Goal: Transaction & Acquisition: Subscribe to service/newsletter

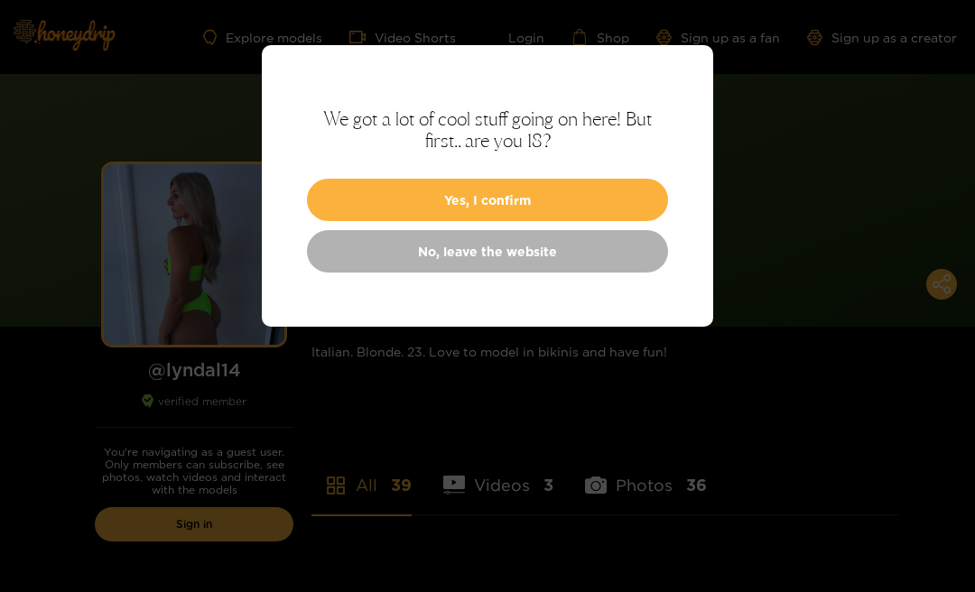
click at [618, 197] on button "Yes, I confirm" at bounding box center [487, 200] width 361 height 42
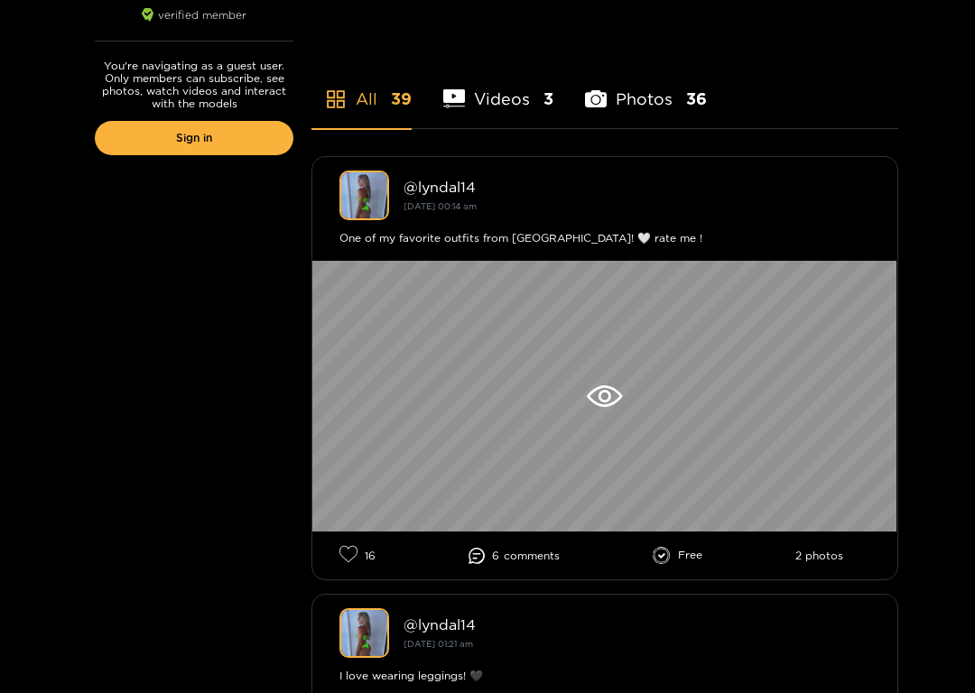
scroll to position [386, 0]
click at [618, 382] on div at bounding box center [604, 396] width 585 height 271
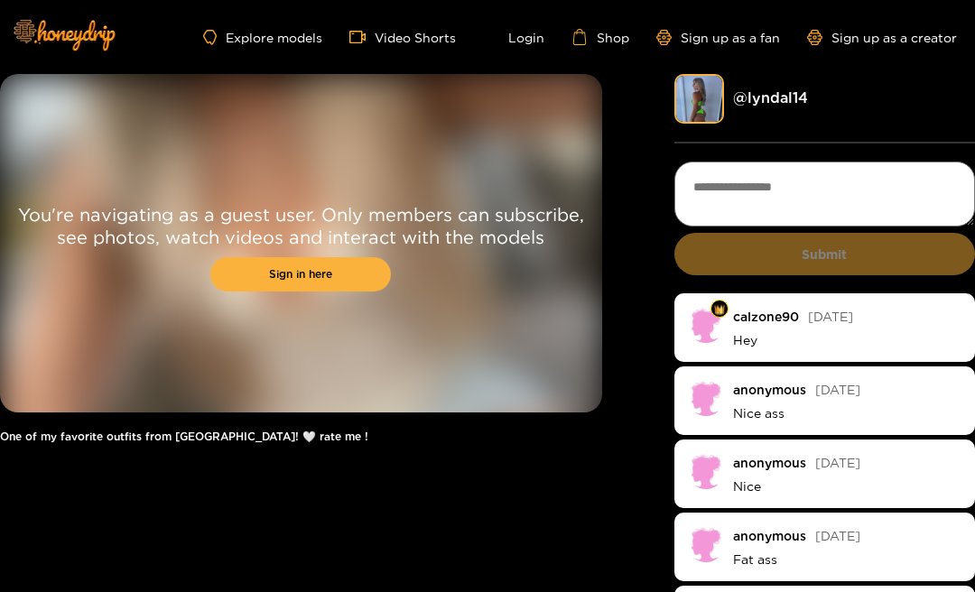
click at [767, 44] on link "Sign up as a fan" at bounding box center [718, 37] width 124 height 15
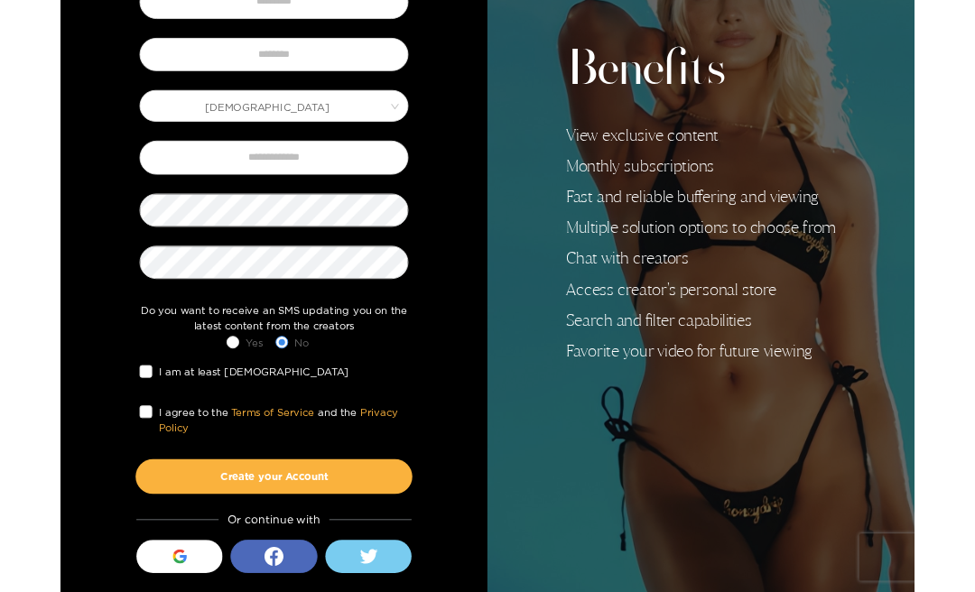
scroll to position [340, 0]
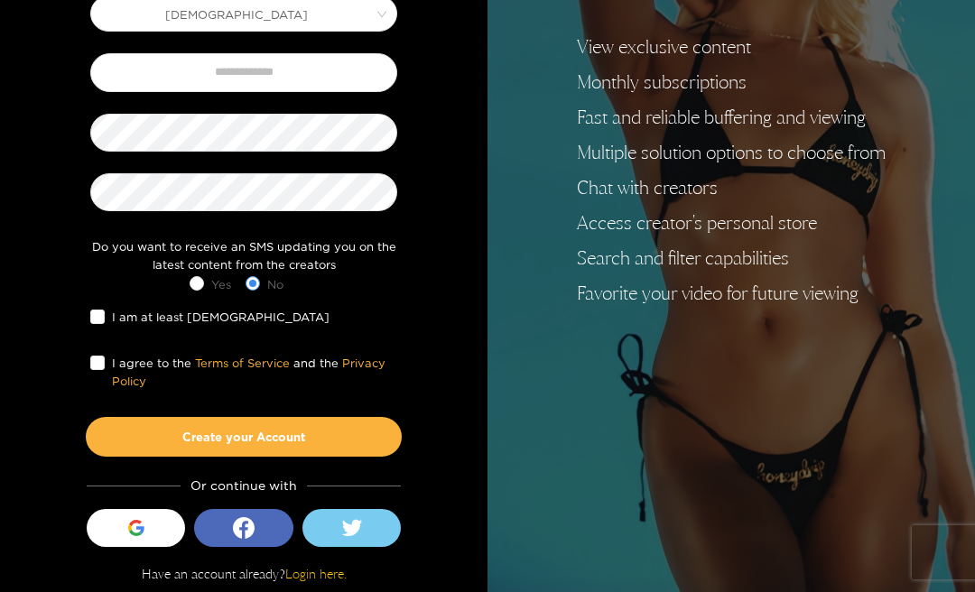
click at [141, 511] on div "button" at bounding box center [136, 528] width 34 height 34
click at [96, 322] on label "I am at least [DEMOGRAPHIC_DATA]" at bounding box center [213, 316] width 246 height 19
click at [104, 310] on span at bounding box center [97, 317] width 14 height 14
click at [129, 308] on span "I am at least [DEMOGRAPHIC_DATA]" at bounding box center [221, 317] width 232 height 18
click at [104, 310] on span at bounding box center [97, 317] width 14 height 14
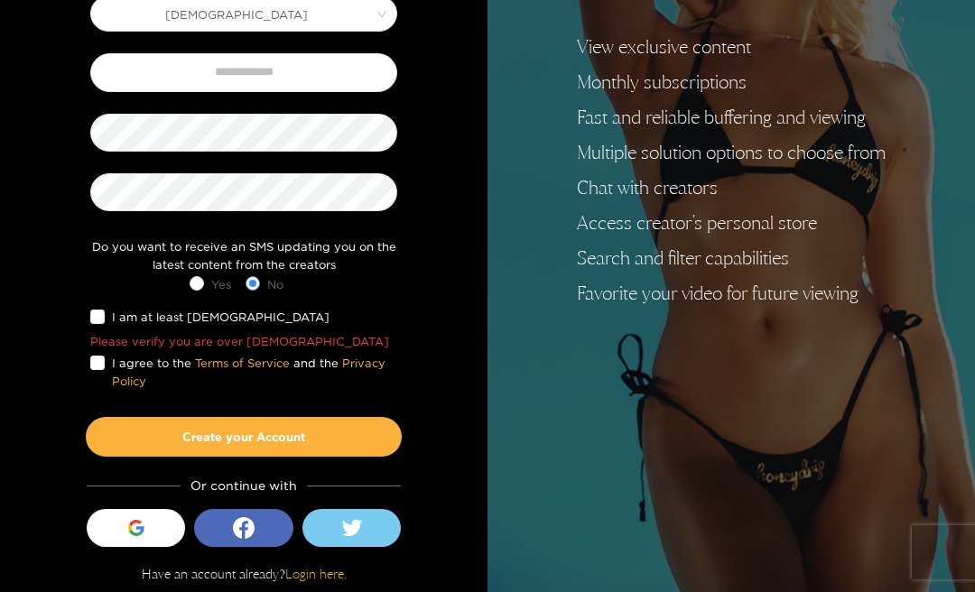
click at [116, 308] on span "I am at least [DEMOGRAPHIC_DATA]" at bounding box center [221, 317] width 232 height 18
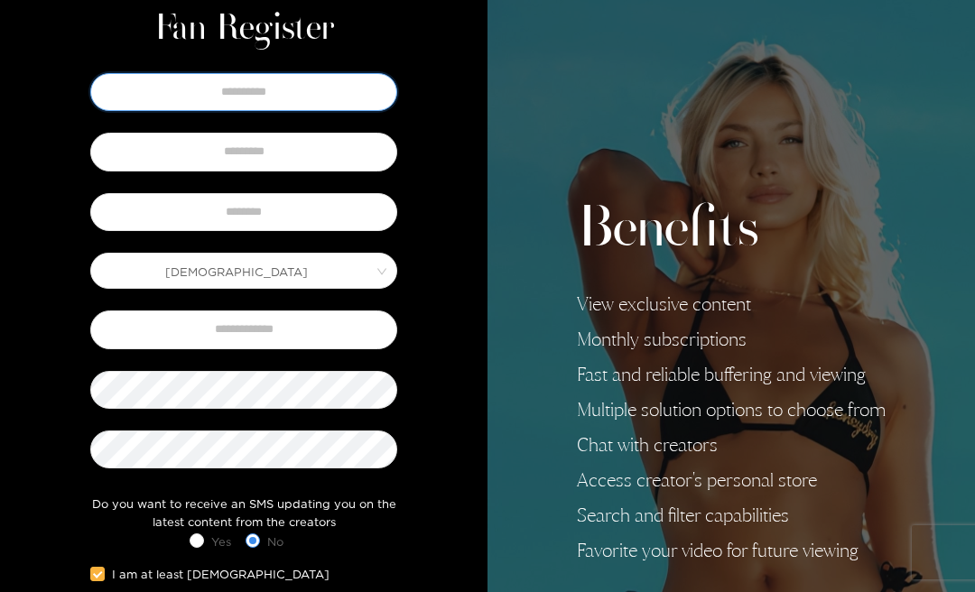
click at [359, 90] on input "text" at bounding box center [243, 92] width 307 height 38
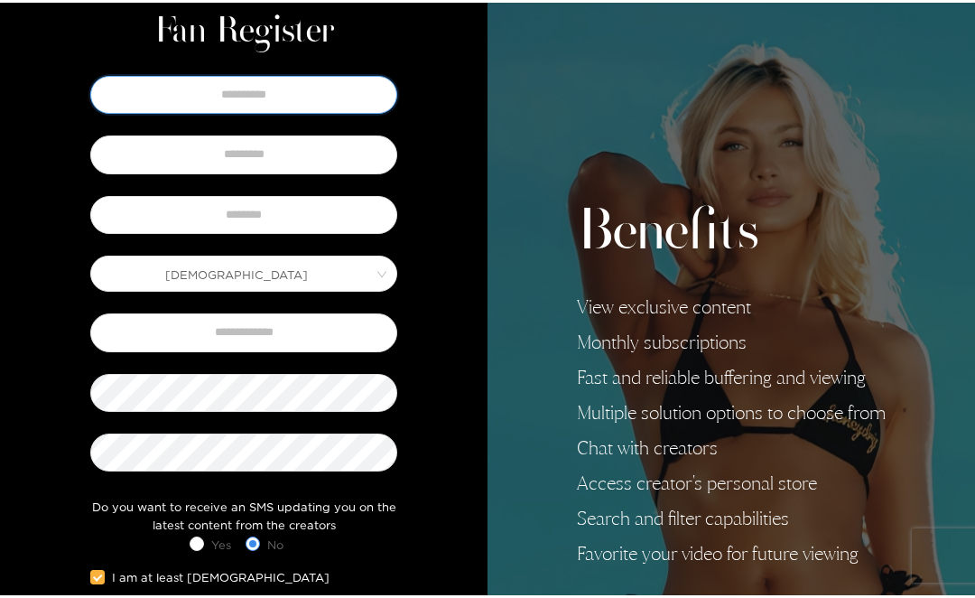
scroll to position [82, 0]
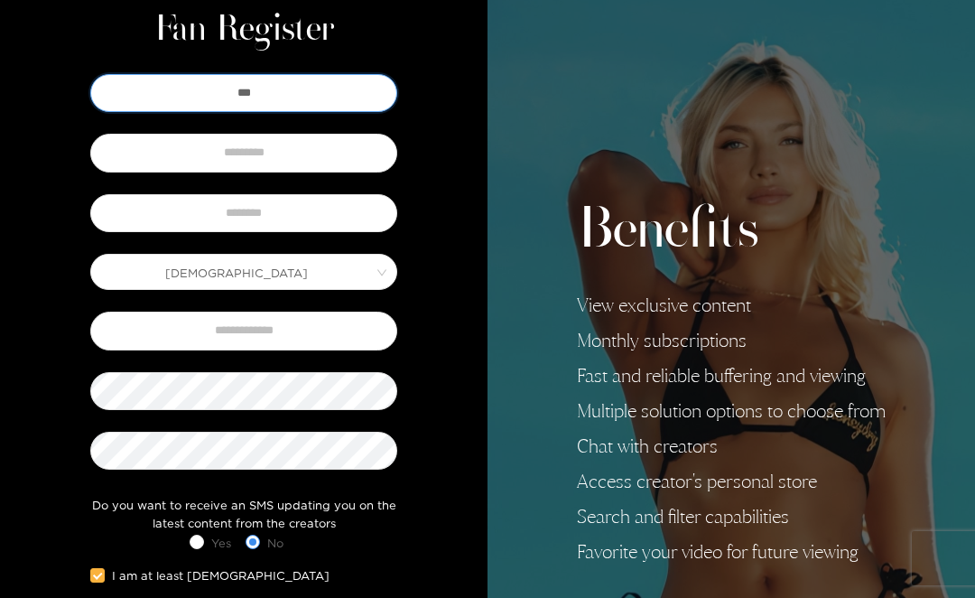
type input "***"
click at [330, 151] on input "text" at bounding box center [243, 153] width 307 height 38
type input "***"
click at [327, 216] on input "text" at bounding box center [243, 213] width 307 height 38
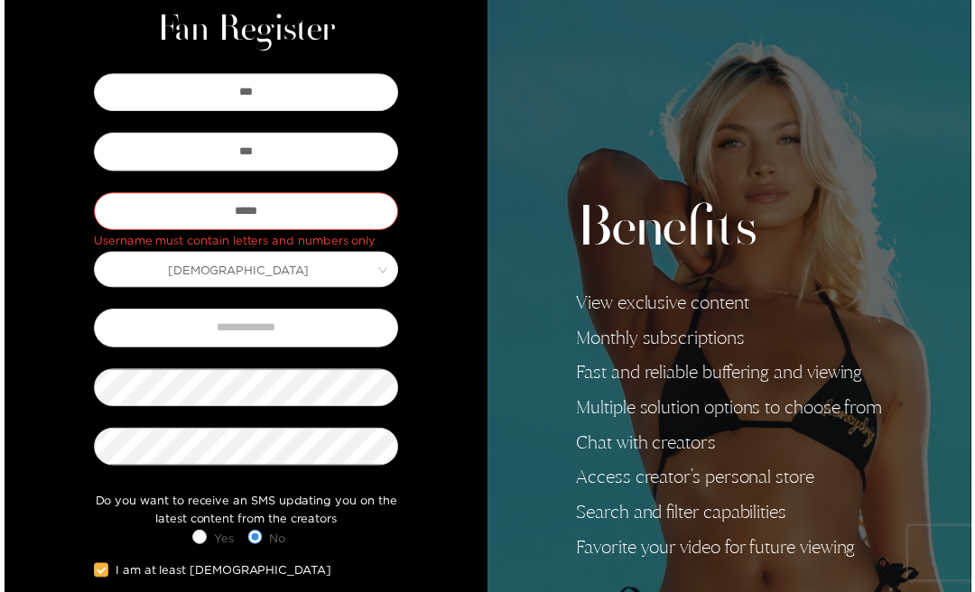
scroll to position [83, 0]
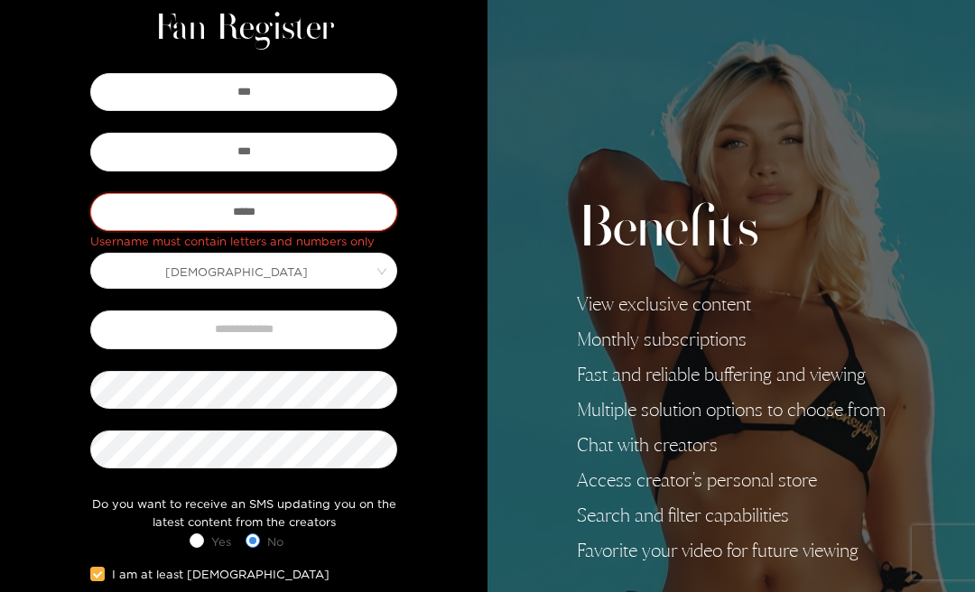
click at [356, 194] on input "*****" at bounding box center [243, 212] width 307 height 38
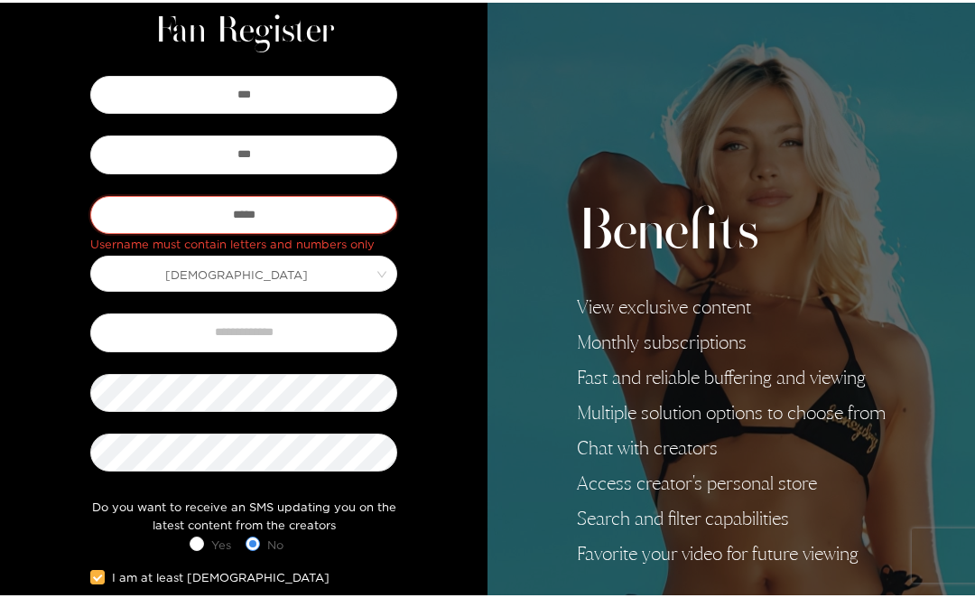
scroll to position [82, 0]
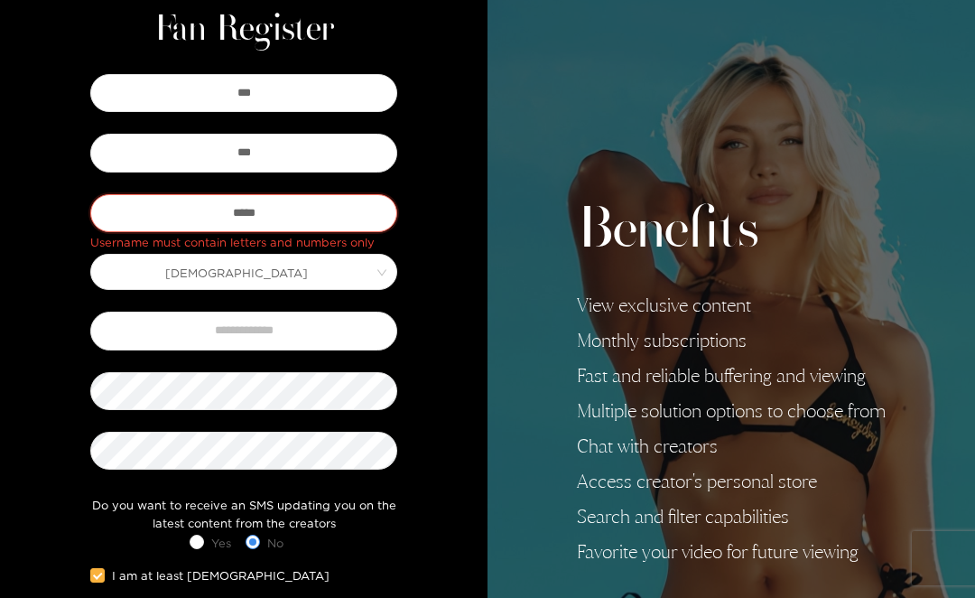
click at [352, 196] on input "*****" at bounding box center [243, 213] width 307 height 38
click at [319, 201] on input "*****" at bounding box center [243, 213] width 307 height 38
click at [312, 205] on input "*****" at bounding box center [243, 213] width 307 height 38
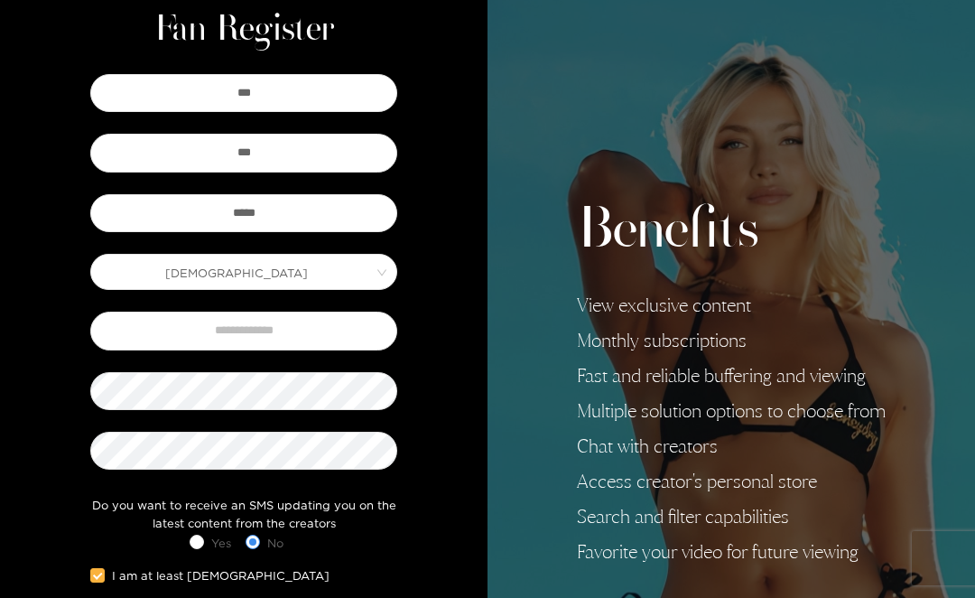
scroll to position [83, 0]
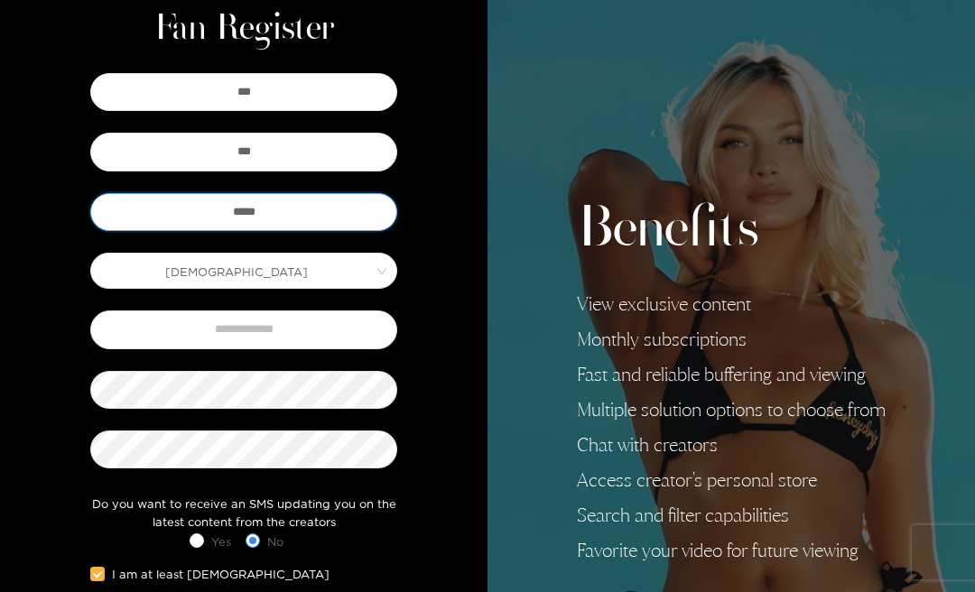
type input "*****"
click at [369, 325] on input "text" at bounding box center [243, 330] width 307 height 38
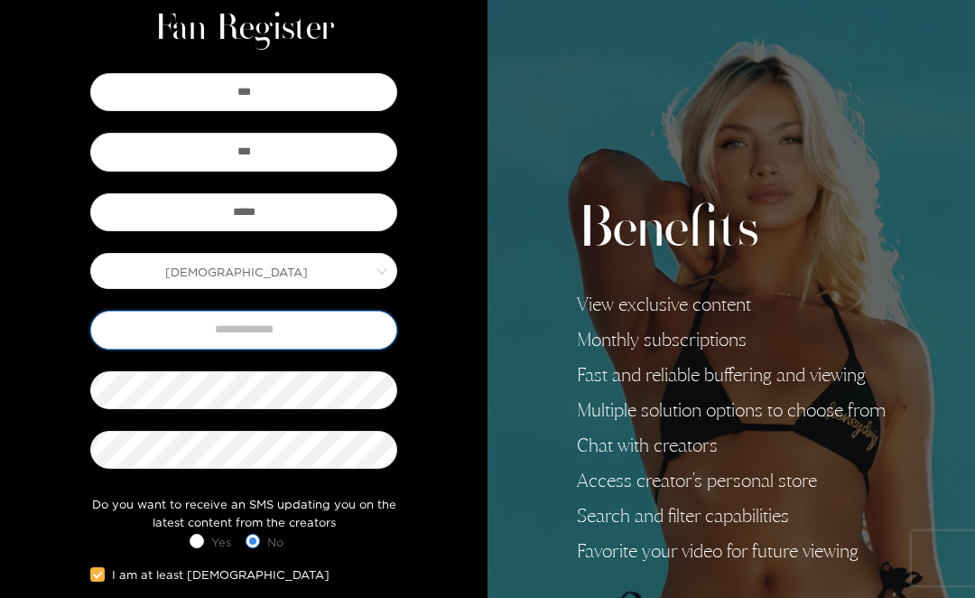
scroll to position [82, 0]
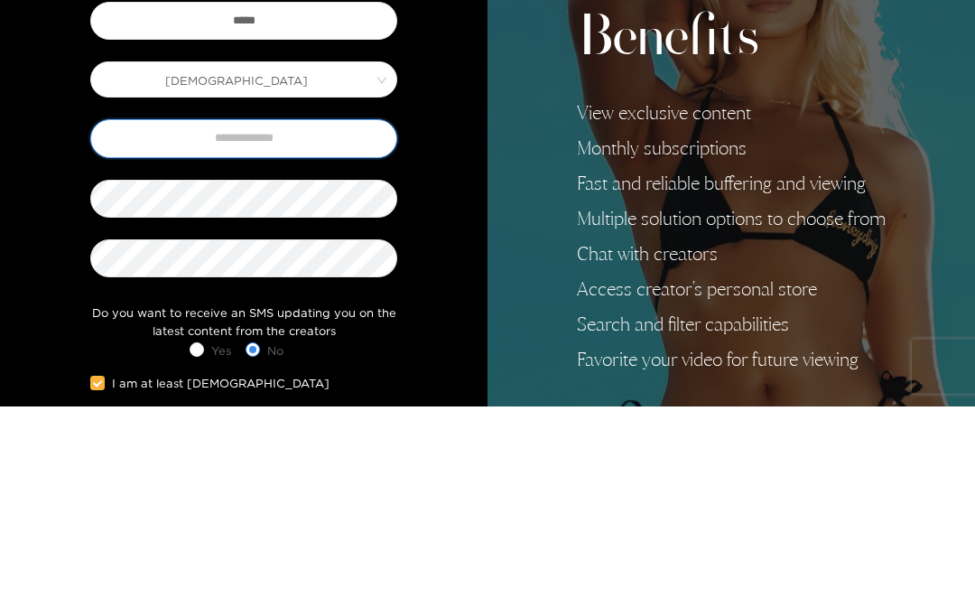
type input "*"
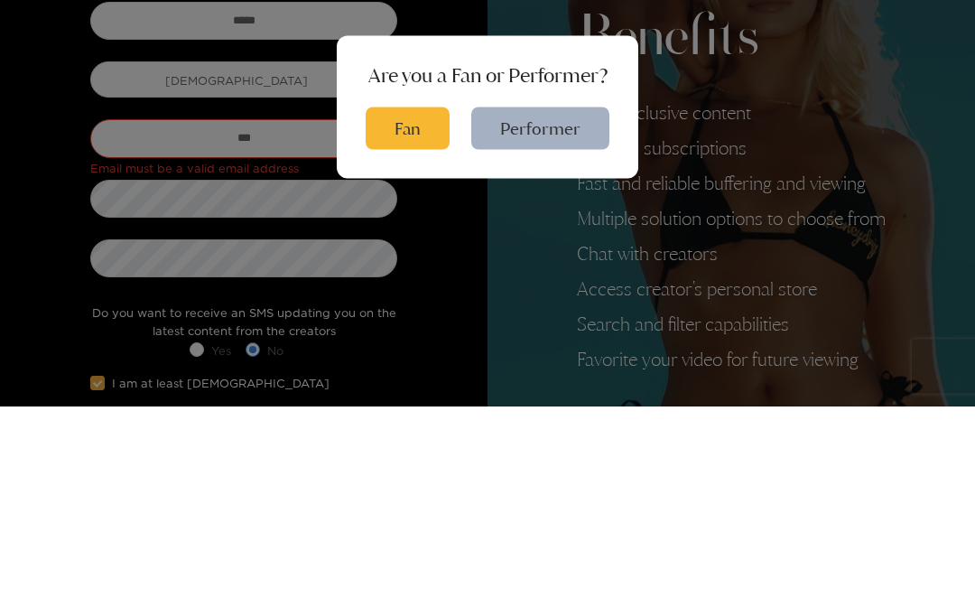
click at [422, 299] on button "Fan" at bounding box center [408, 320] width 84 height 42
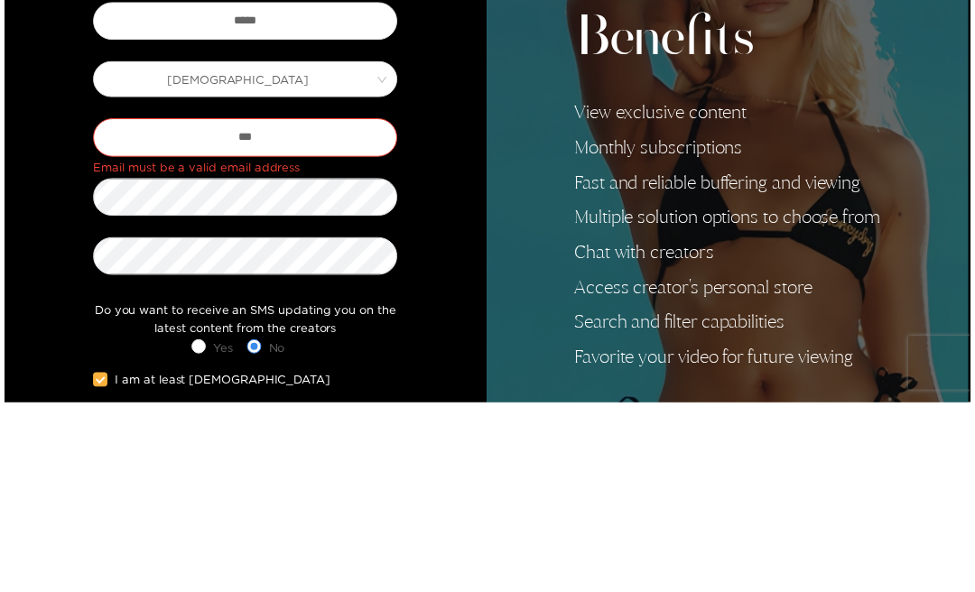
scroll to position [274, 0]
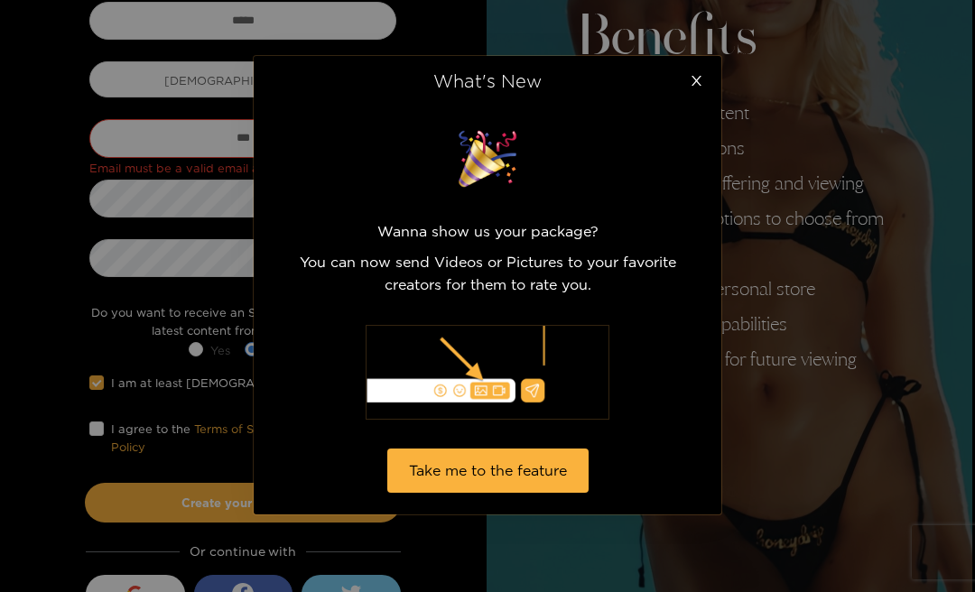
click at [569, 482] on button "Take me to the feature" at bounding box center [487, 471] width 201 height 44
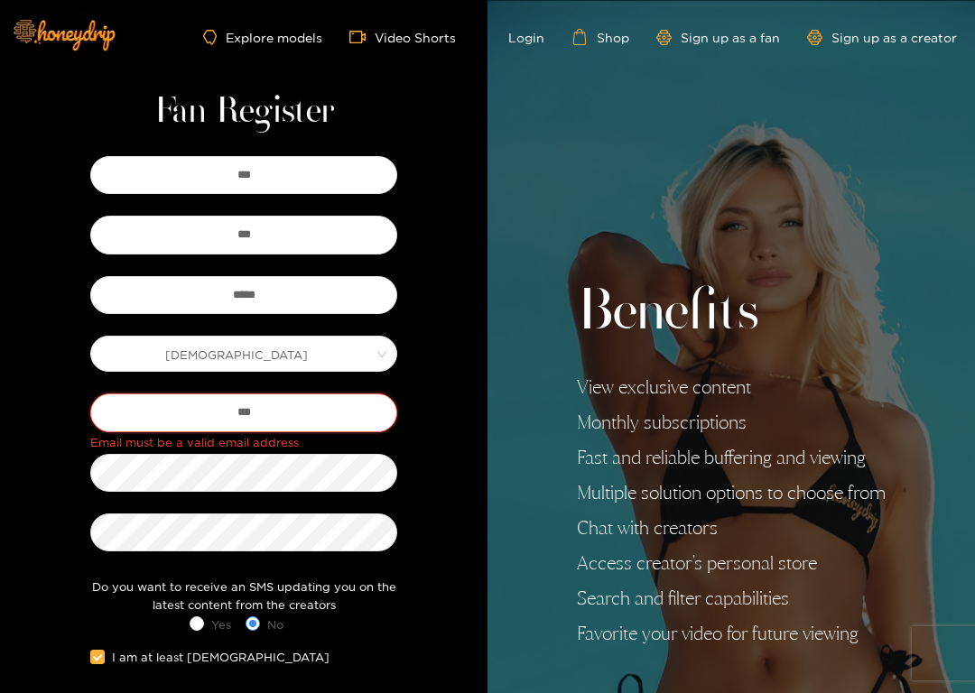
click at [372, 418] on input "***" at bounding box center [243, 413] width 307 height 38
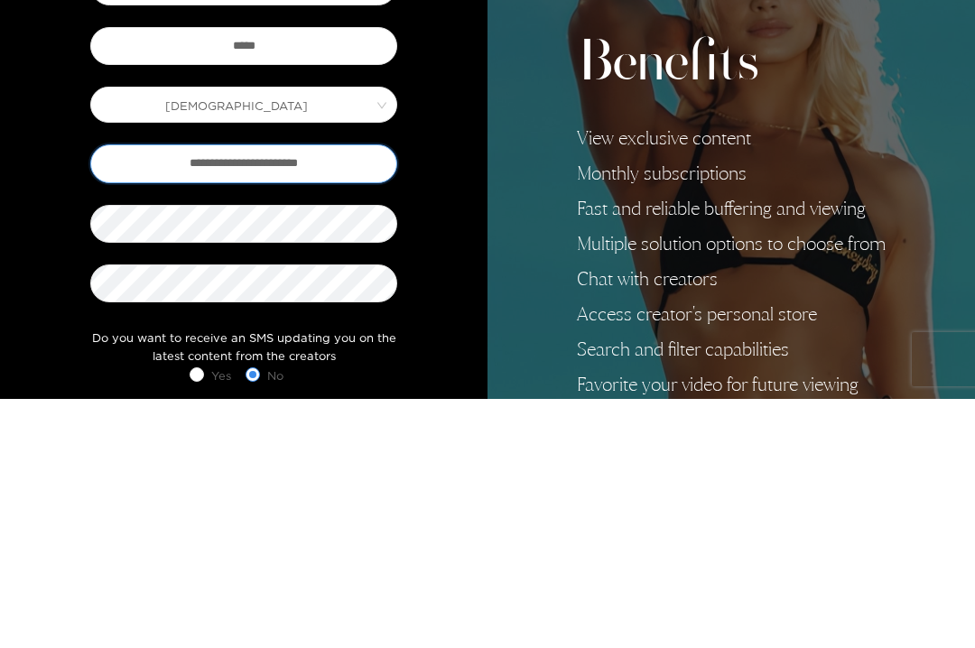
type input "**********"
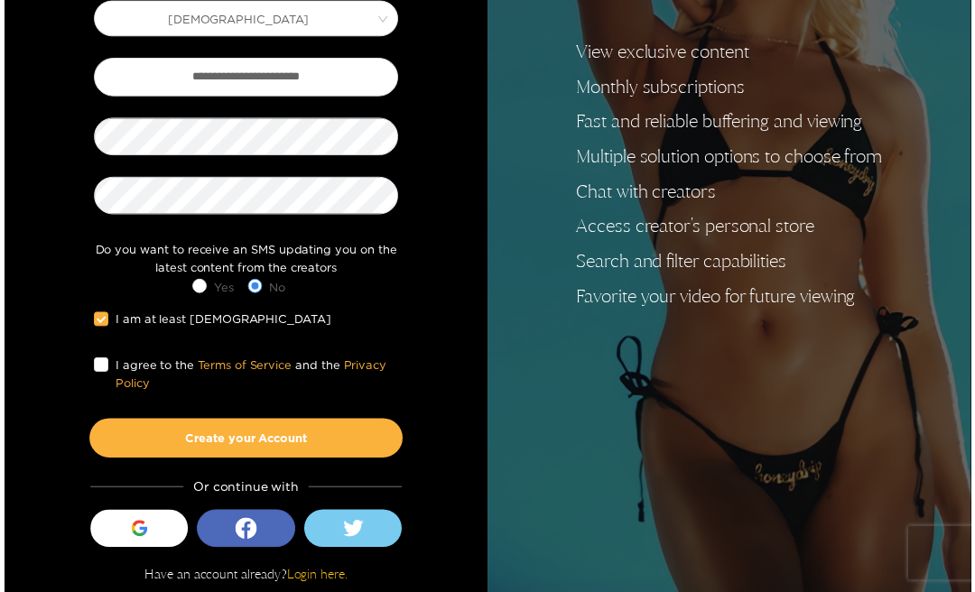
scroll to position [340, 0]
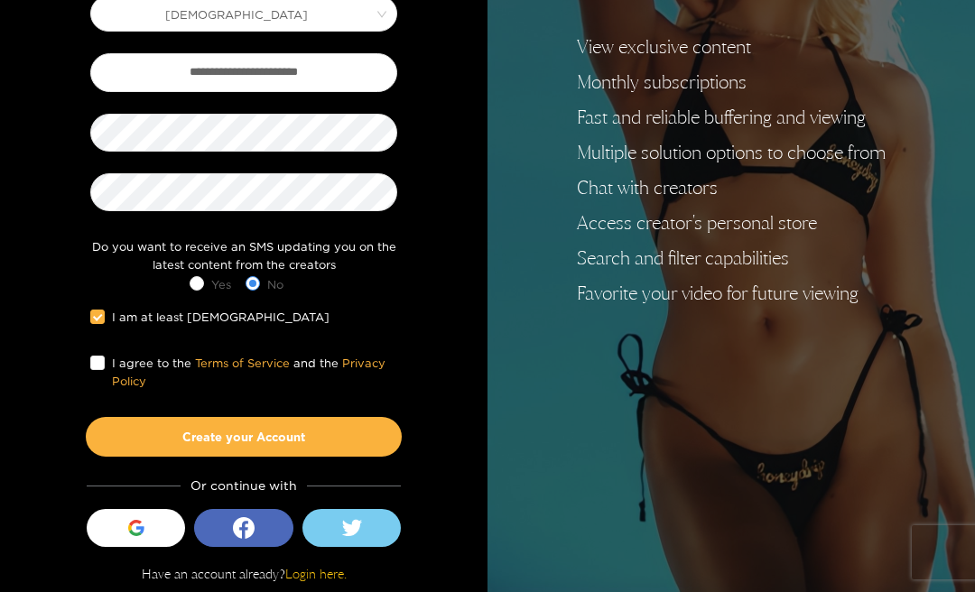
click at [181, 438] on button "Create your Account" at bounding box center [244, 437] width 316 height 40
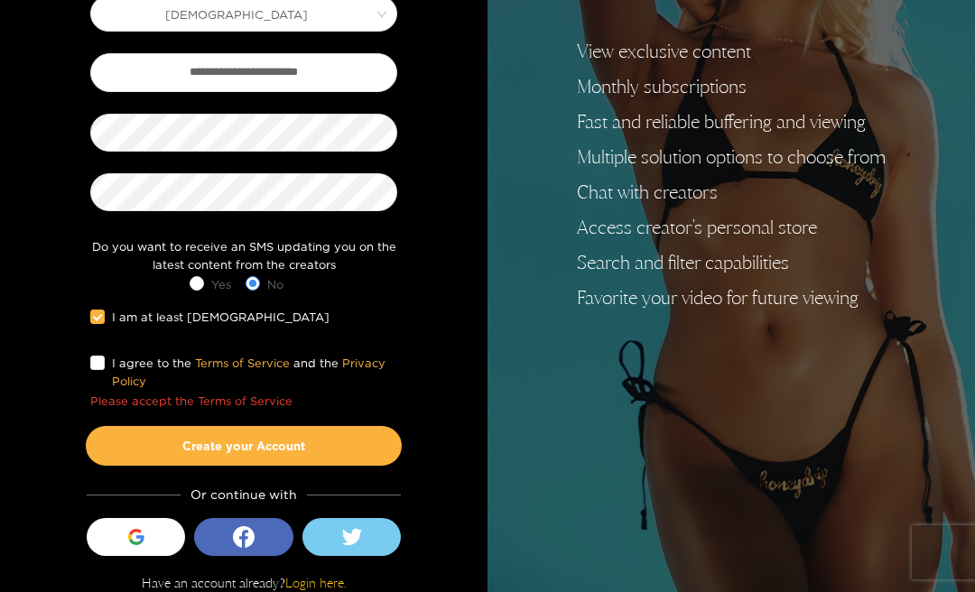
click at [113, 358] on span "I agree to the Terms of Service and the Privacy Policy" at bounding box center [251, 372] width 292 height 37
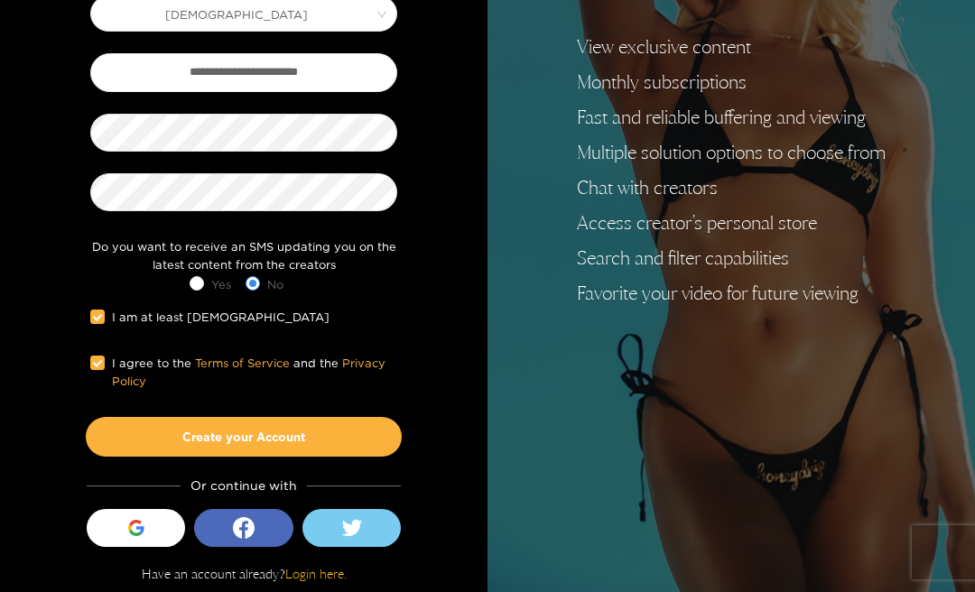
click at [157, 444] on button "Create your Account" at bounding box center [244, 437] width 316 height 40
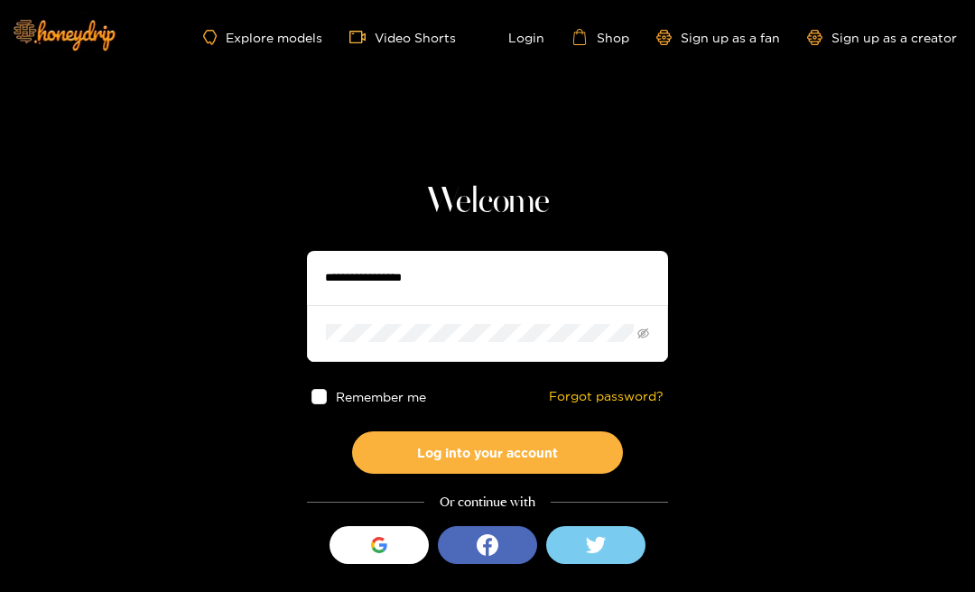
click at [385, 554] on div "button" at bounding box center [379, 545] width 34 height 34
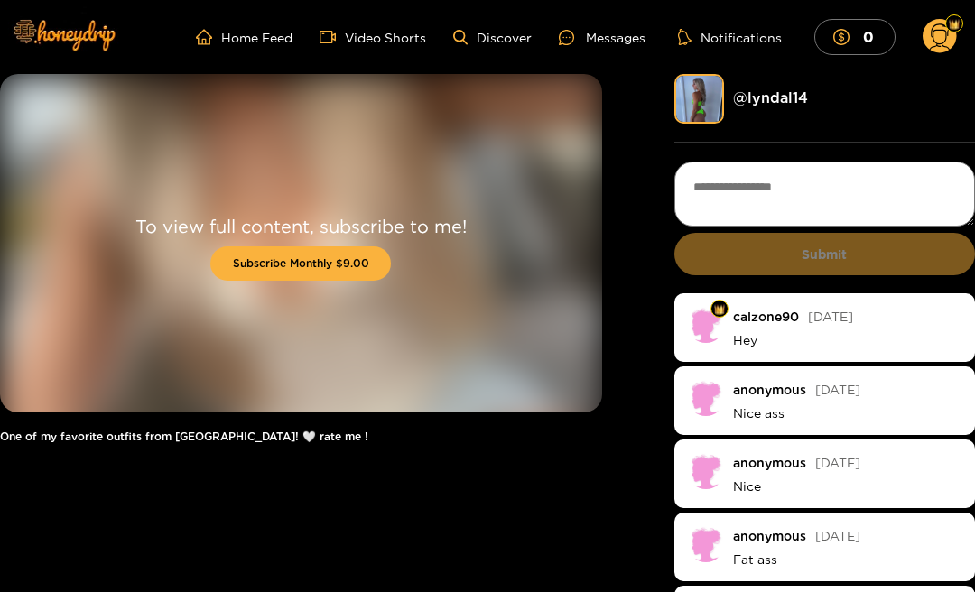
click at [712, 85] on img at bounding box center [699, 99] width 50 height 50
click at [789, 97] on link "@ lyndal14" at bounding box center [770, 97] width 75 height 16
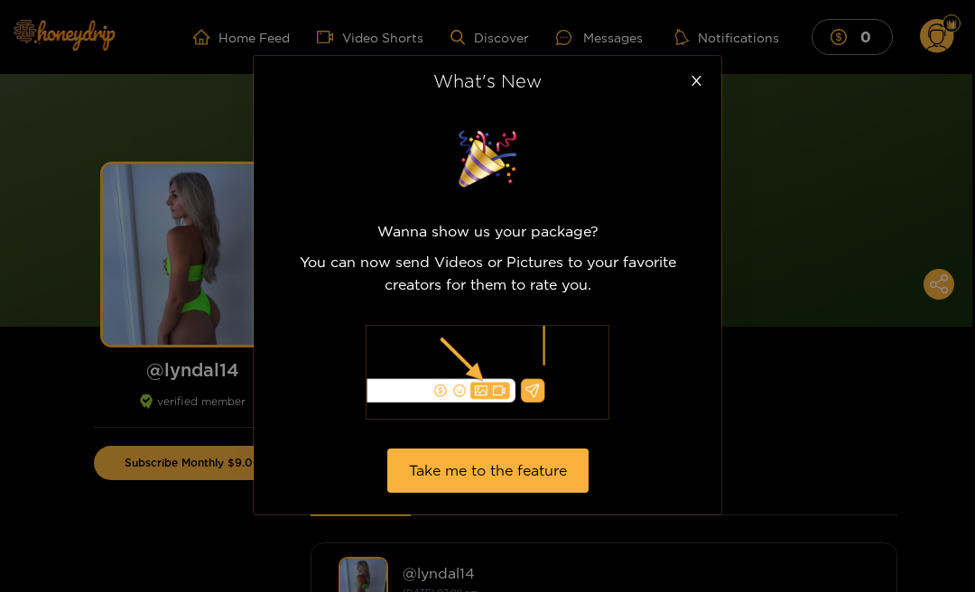
click at [692, 72] on span "Close" at bounding box center [696, 81] width 51 height 51
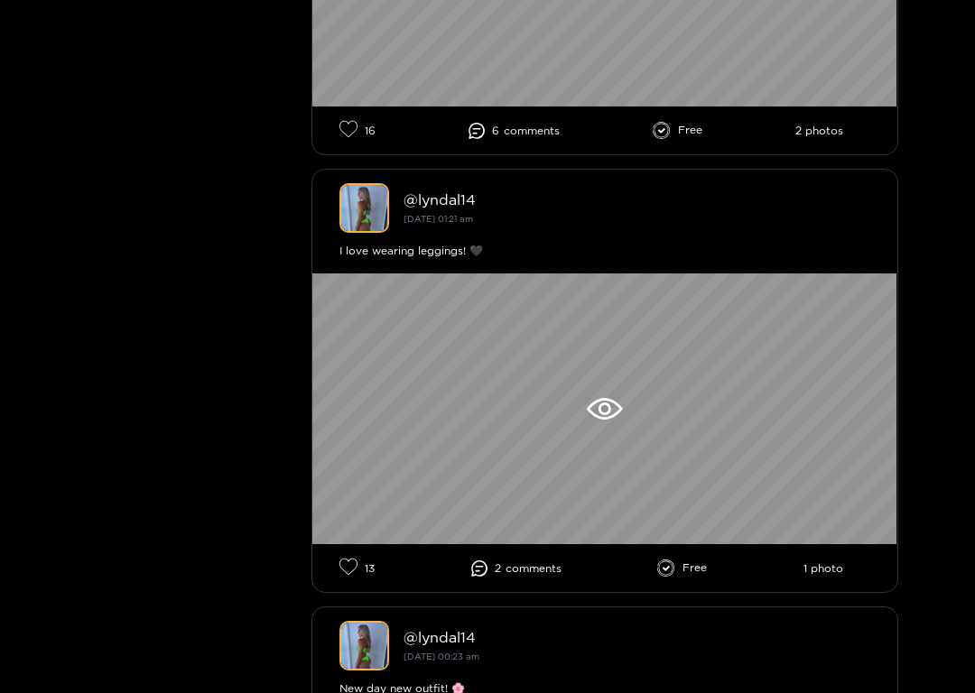
scroll to position [811, 0]
click at [610, 405] on icon at bounding box center [604, 409] width 35 height 22
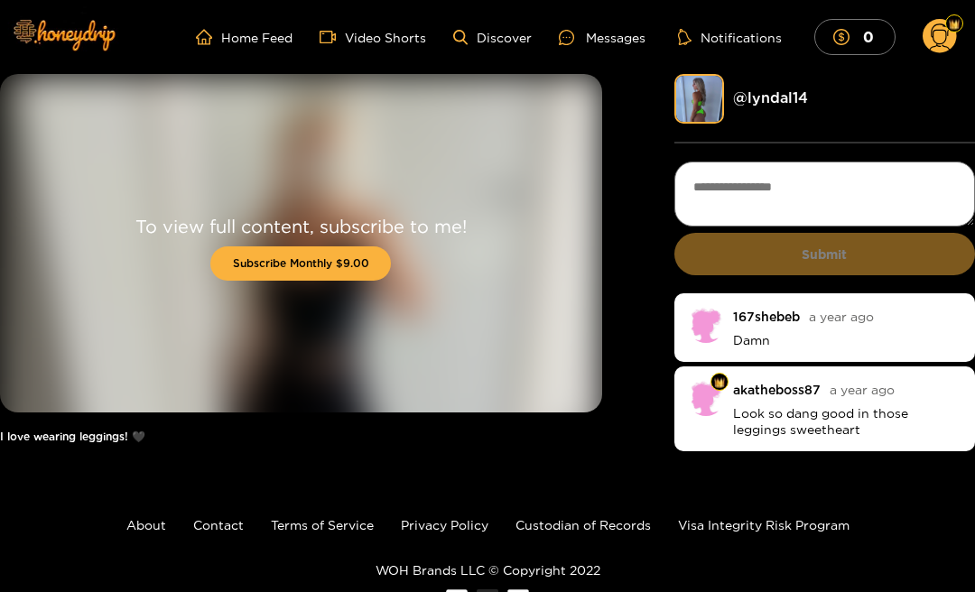
click at [249, 39] on link "Home Feed" at bounding box center [244, 37] width 97 height 16
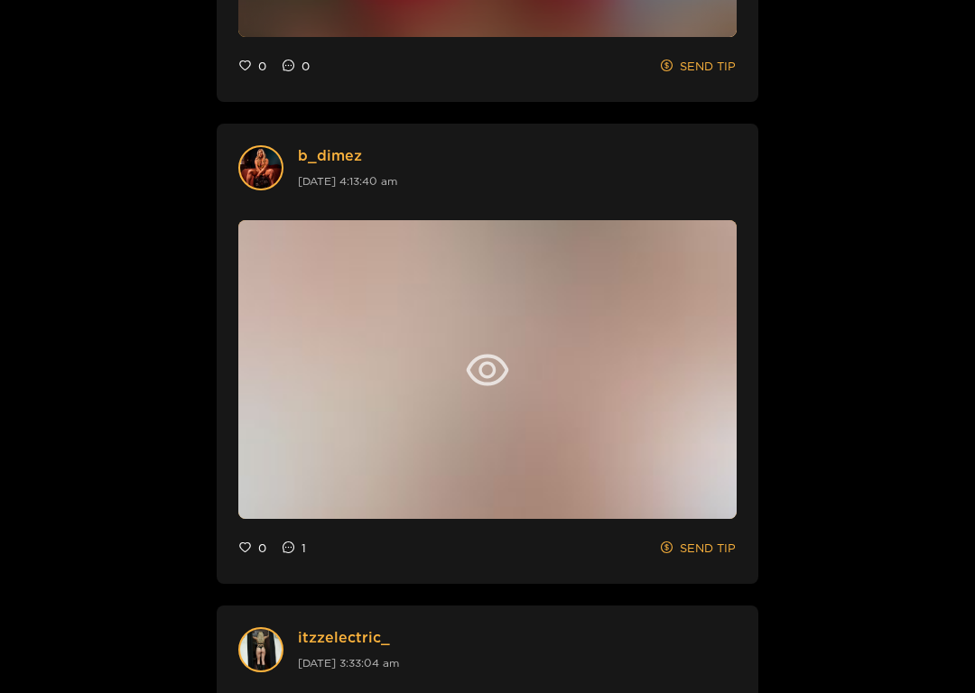
scroll to position [1168, 0]
click at [487, 385] on icon "eye" at bounding box center [487, 369] width 43 height 43
